Goal: Find specific page/section: Find specific page/section

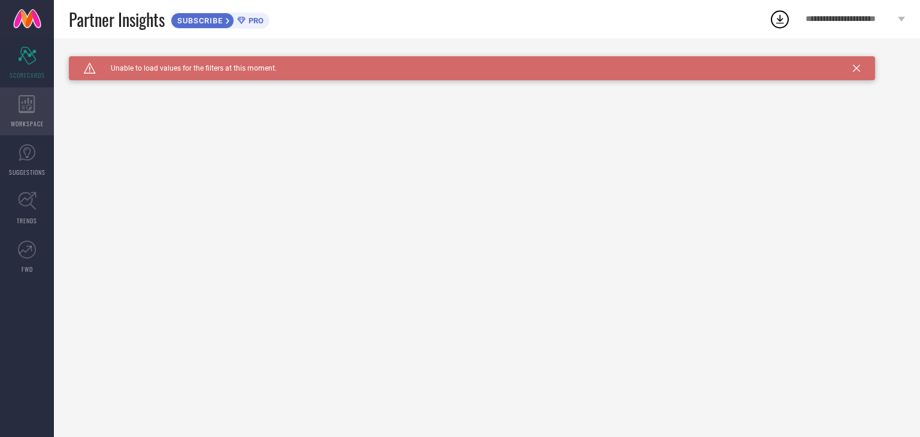
click at [26, 116] on div "WORKSPACE" at bounding box center [27, 111] width 54 height 48
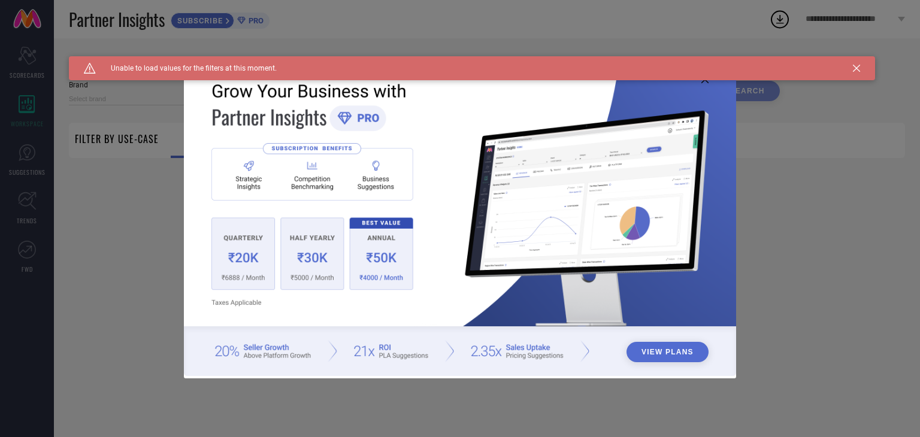
type input "1 STOP FASHION"
type input "All"
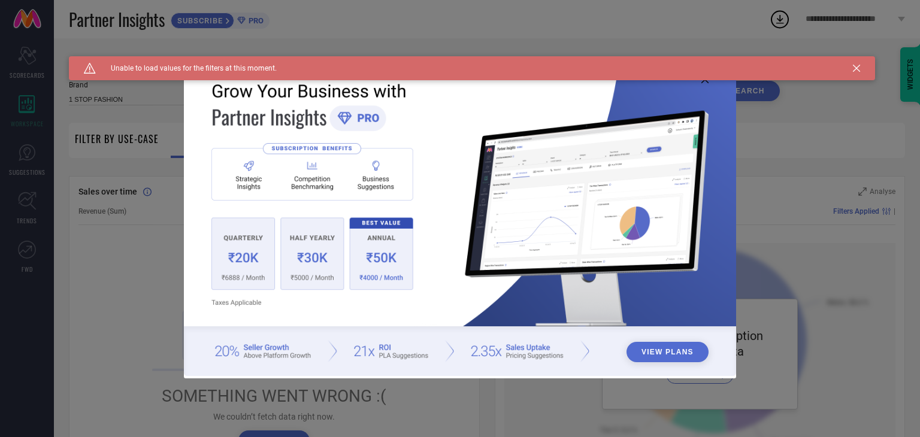
click at [680, 353] on button "View Plans" at bounding box center [668, 352] width 82 height 20
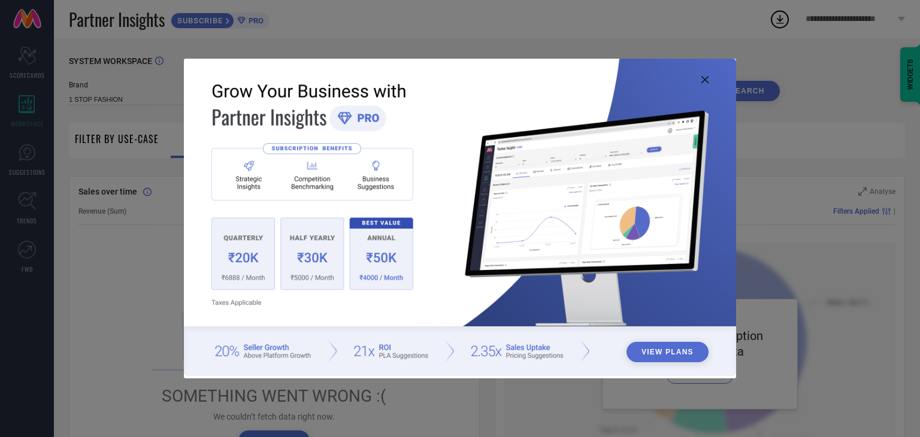
click at [705, 77] on icon at bounding box center [705, 79] width 7 height 7
